Goal: Transaction & Acquisition: Purchase product/service

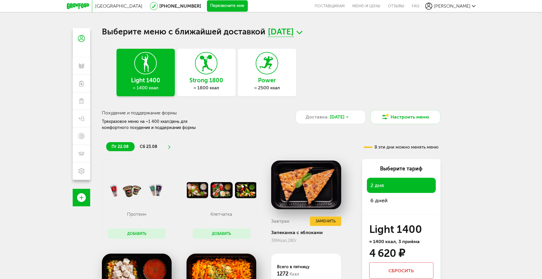
click at [218, 75] on div "Strong 1800 ≈ 1800 ккал" at bounding box center [206, 73] width 58 height 48
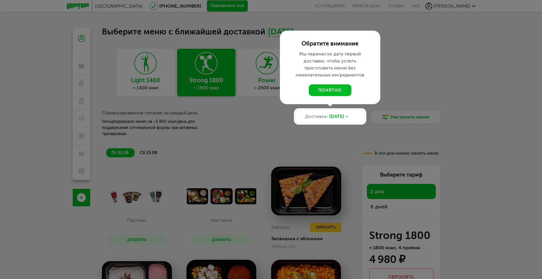
click at [280, 70] on div "Обратите внимание Мы перенесли дату первой доставки, чтобы успеть приготовить м…" at bounding box center [330, 68] width 100 height 74
click at [317, 89] on button "понятно" at bounding box center [330, 90] width 43 height 12
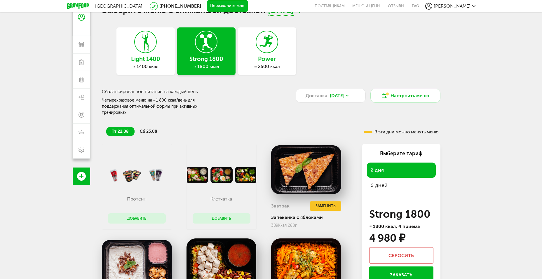
scroll to position [21, 0]
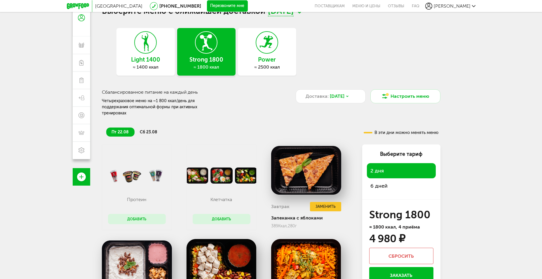
click at [135, 45] on div at bounding box center [145, 42] width 22 height 22
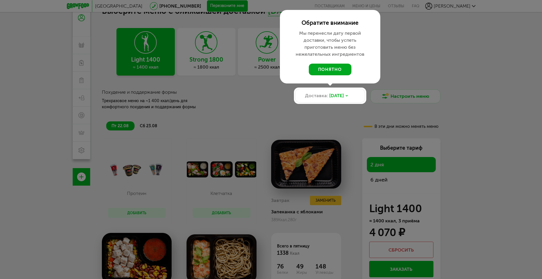
click at [334, 68] on button "понятно" at bounding box center [330, 70] width 43 height 12
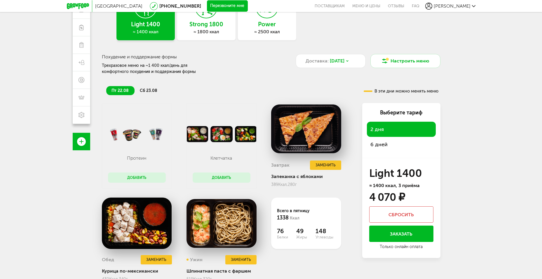
scroll to position [77, 0]
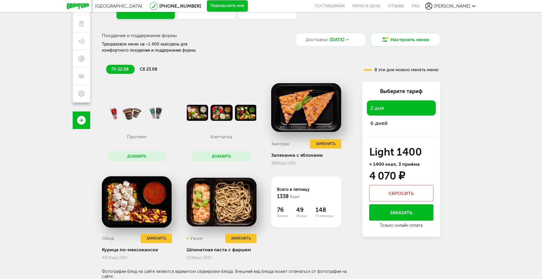
click at [378, 117] on div "6 дней" at bounding box center [401, 123] width 69 height 15
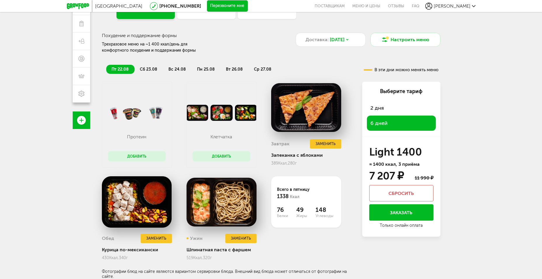
click at [384, 135] on div "Выберите тариф 2 дня 6 дней" at bounding box center [401, 109] width 78 height 55
click at [387, 106] on div "2 дня" at bounding box center [401, 107] width 69 height 15
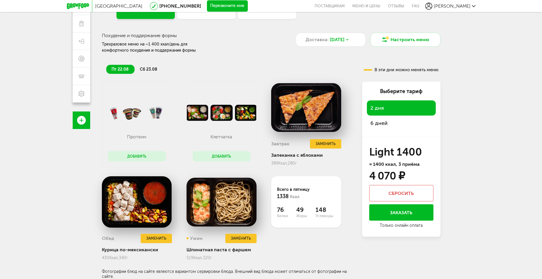
click at [385, 120] on span "6 дней" at bounding box center [379, 123] width 17 height 6
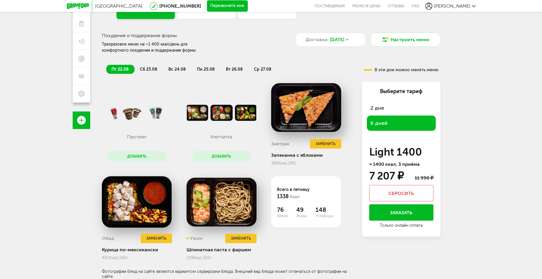
click at [385, 109] on div "2 дня" at bounding box center [401, 107] width 69 height 15
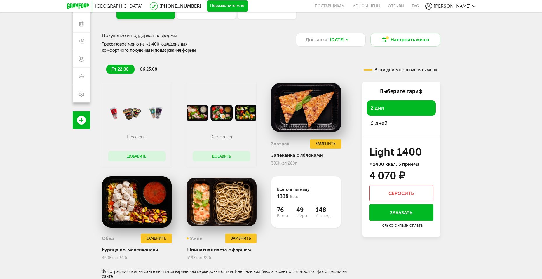
click at [386, 126] on span "6 дней" at bounding box center [379, 123] width 17 height 6
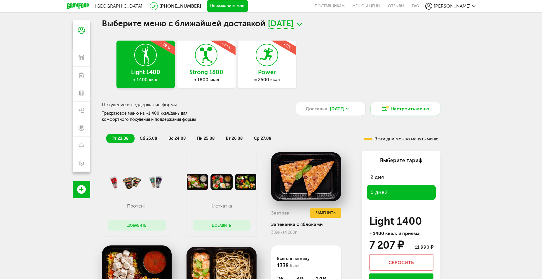
scroll to position [0, 0]
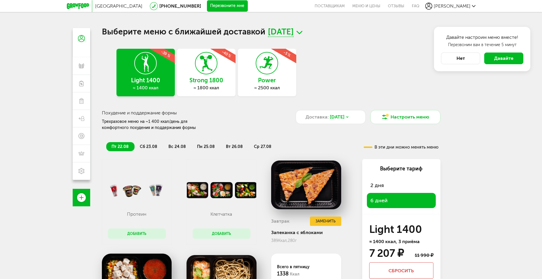
click at [455, 6] on span "[PERSON_NAME]" at bounding box center [452, 6] width 37 height 6
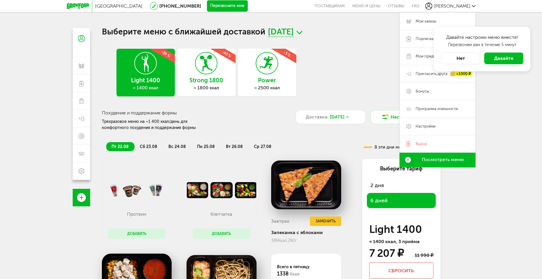
click at [466, 56] on button "Нет" at bounding box center [460, 59] width 39 height 12
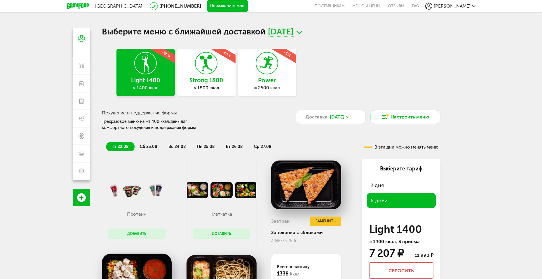
click at [452, 7] on div "[PERSON_NAME]" at bounding box center [450, 6] width 50 height 7
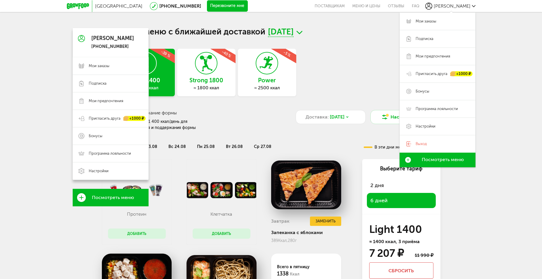
click at [79, 36] on icon at bounding box center [81, 39] width 7 height 44
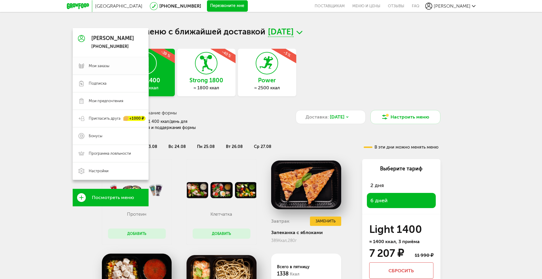
click at [106, 65] on span "Мои заказы" at bounding box center [99, 65] width 21 height 5
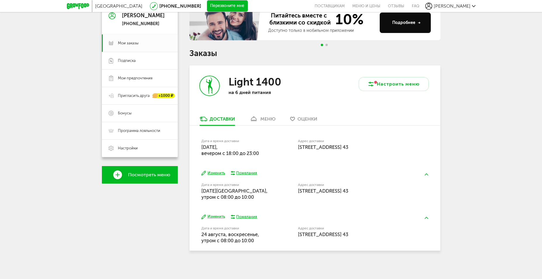
scroll to position [65, 0]
